Goal: Check status: Check status

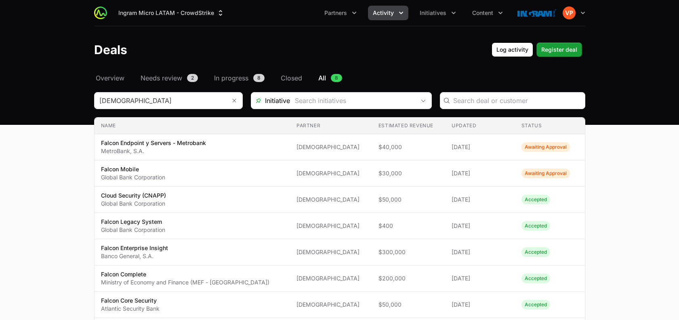
scroll to position [62, 0]
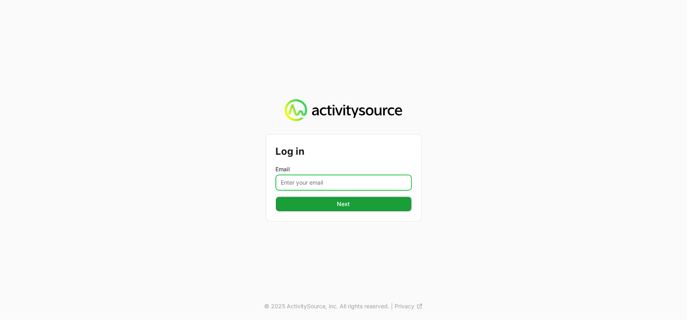
click at [297, 187] on input "Email" at bounding box center [344, 182] width 136 height 15
type input "vanessa.paredesayala@ingrammicro.com"
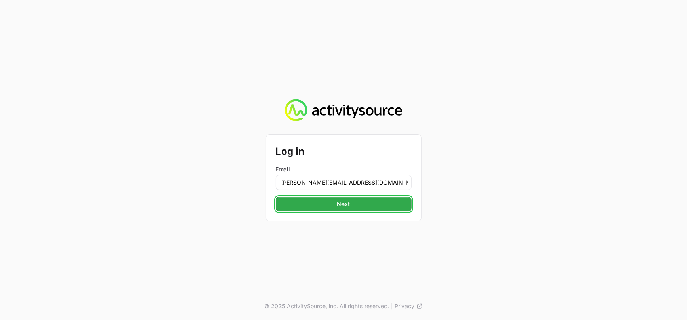
click at [308, 205] on span "Next" at bounding box center [344, 204] width 126 height 10
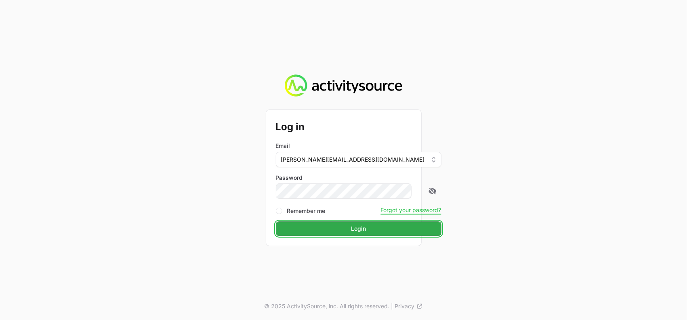
click at [350, 226] on span "Login" at bounding box center [359, 229] width 156 height 10
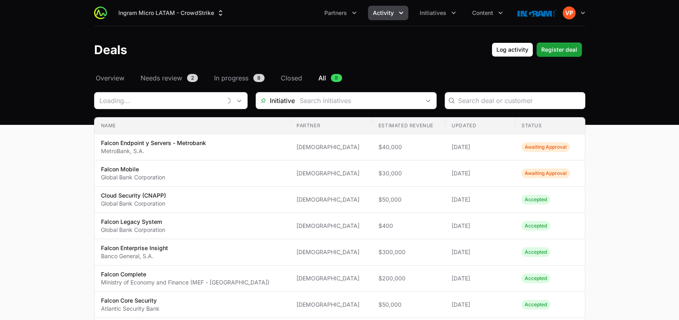
type input "[DEMOGRAPHIC_DATA]"
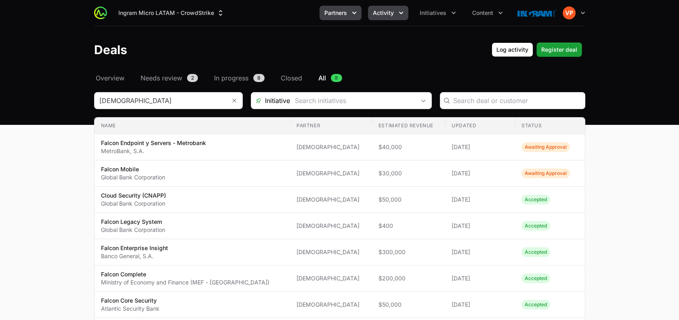
click at [345, 9] on span "Partners" at bounding box center [336, 13] width 23 height 8
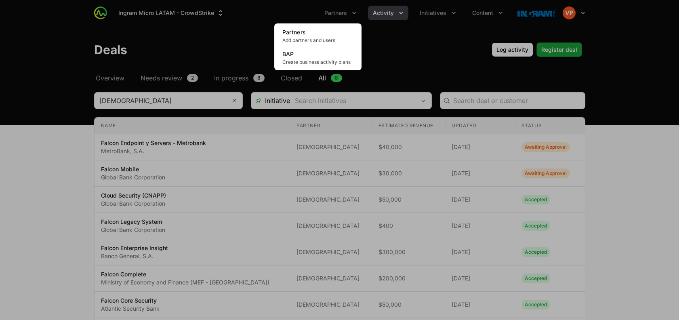
click at [432, 15] on div "Partners menu" at bounding box center [339, 160] width 679 height 320
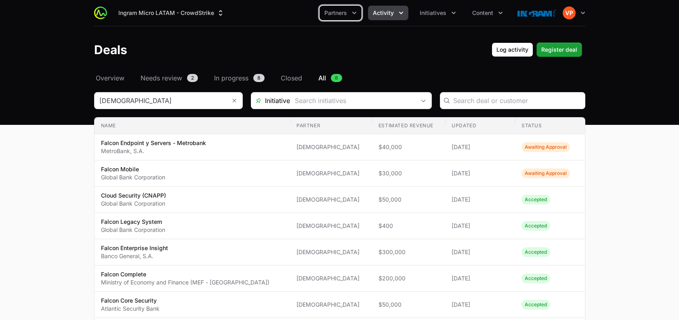
click at [432, 15] on span "Initiatives" at bounding box center [433, 13] width 27 height 8
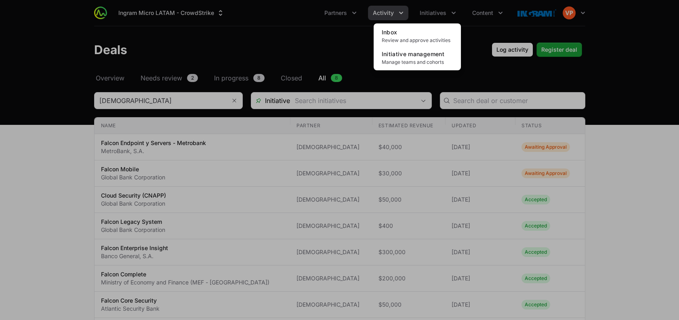
click at [401, 20] on div "Initiatives menu" at bounding box center [339, 160] width 679 height 320
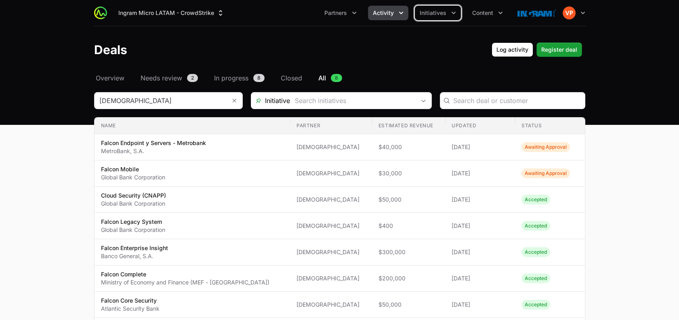
click at [396, 10] on button "Activity" at bounding box center [388, 13] width 40 height 15
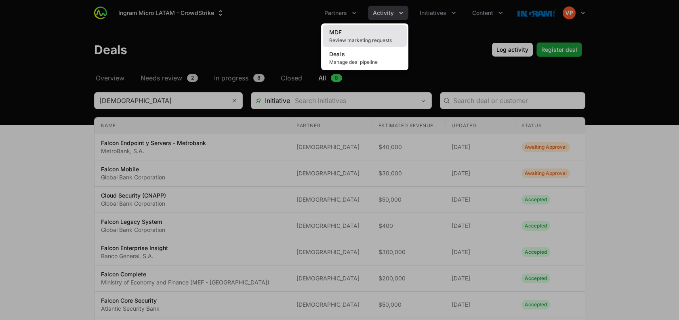
click at [376, 30] on link "MDF Review marketing requests" at bounding box center [365, 36] width 84 height 22
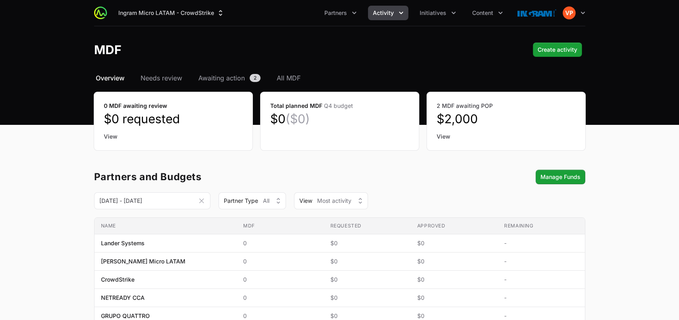
click at [388, 11] on span "Activity" at bounding box center [383, 13] width 21 height 8
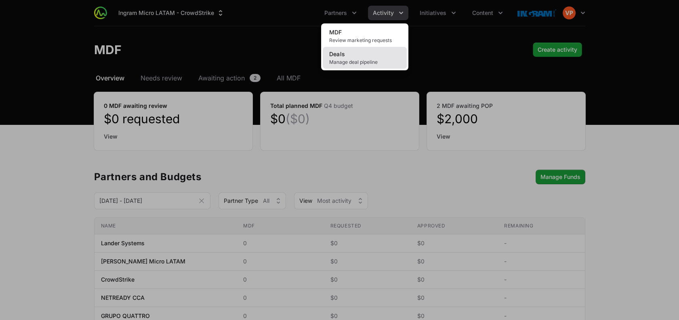
click at [341, 52] on span "Deals" at bounding box center [337, 54] width 16 height 7
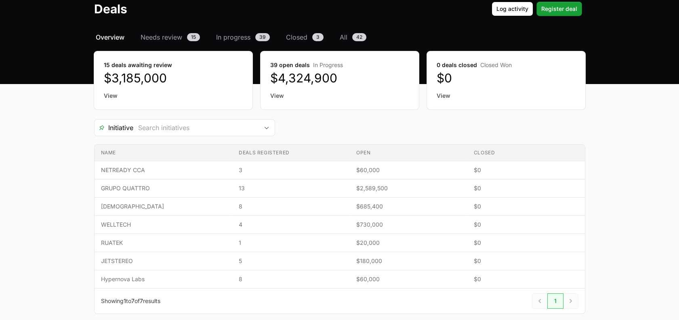
scroll to position [42, 0]
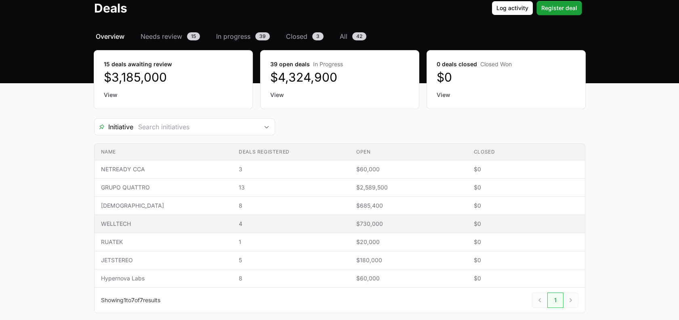
click at [211, 221] on td "Name WELLTECH" at bounding box center [164, 224] width 138 height 18
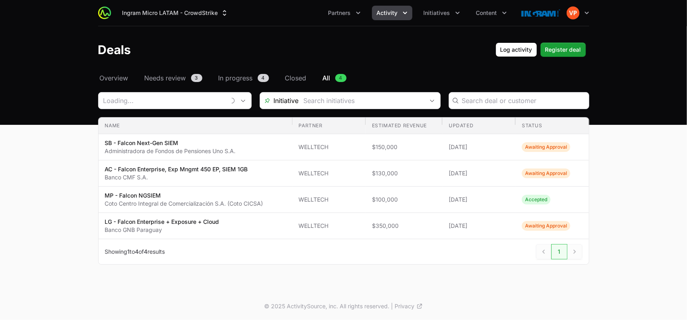
type input "WELLTECH"
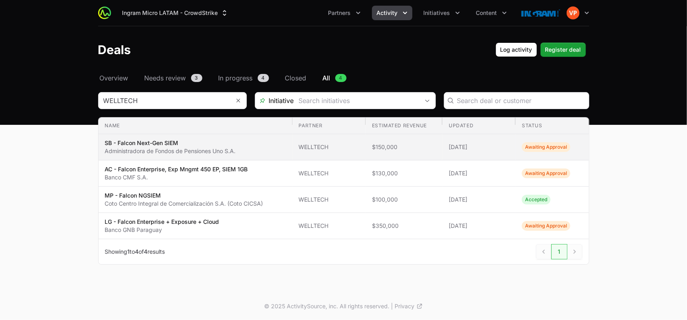
click at [535, 147] on span "Awaiting Approval" at bounding box center [546, 147] width 48 height 10
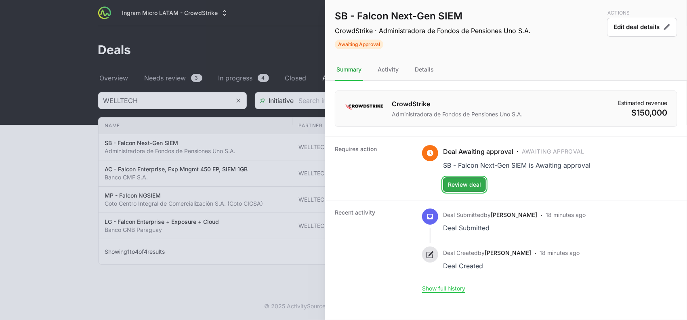
click at [460, 183] on span "Review deal" at bounding box center [464, 185] width 33 height 10
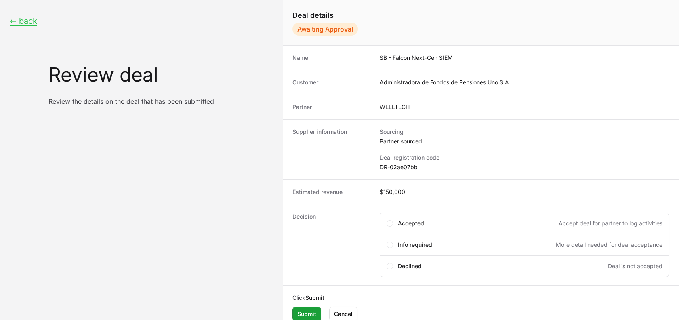
scroll to position [6, 0]
